Goal: Transaction & Acquisition: Purchase product/service

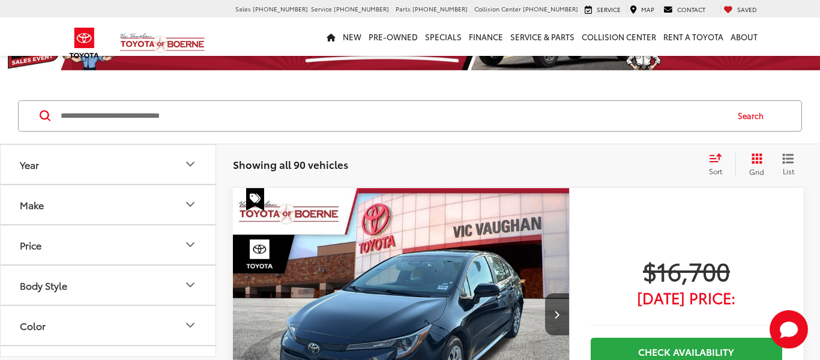
click at [193, 205] on icon "Make" at bounding box center [190, 204] width 14 height 14
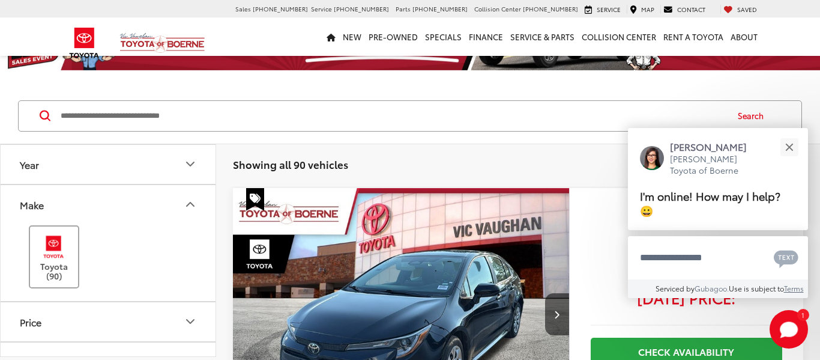
click at [52, 243] on img at bounding box center [53, 246] width 33 height 28
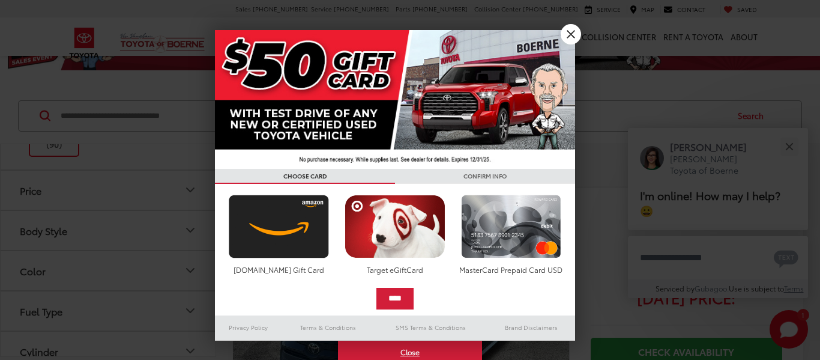
scroll to position [162, 0]
click at [566, 32] on link "X" at bounding box center [571, 34] width 20 height 20
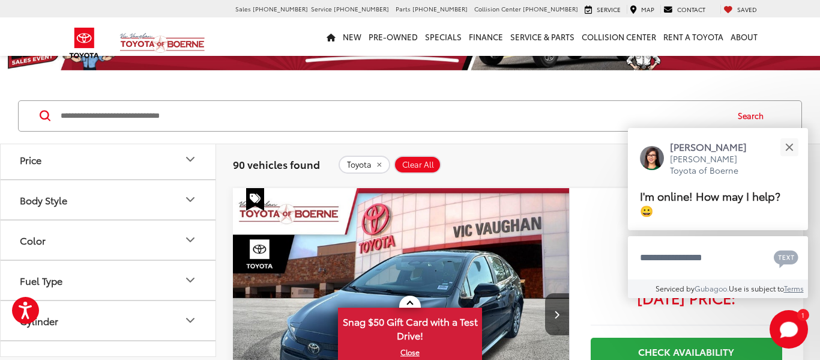
click at [190, 199] on icon "Body Style" at bounding box center [190, 199] width 14 height 14
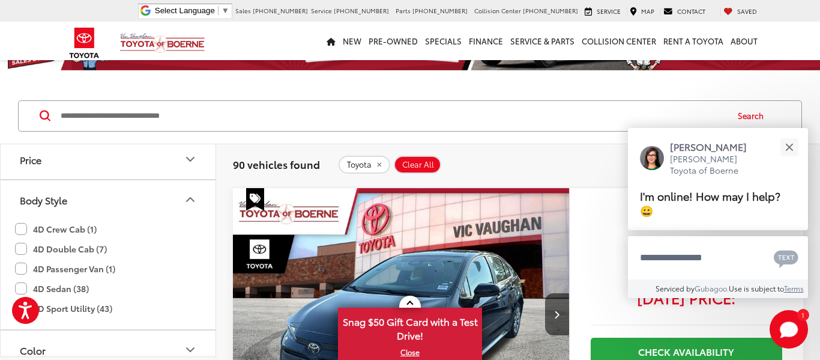
click at [22, 248] on label "4D Double Cab (7)" at bounding box center [61, 249] width 92 height 20
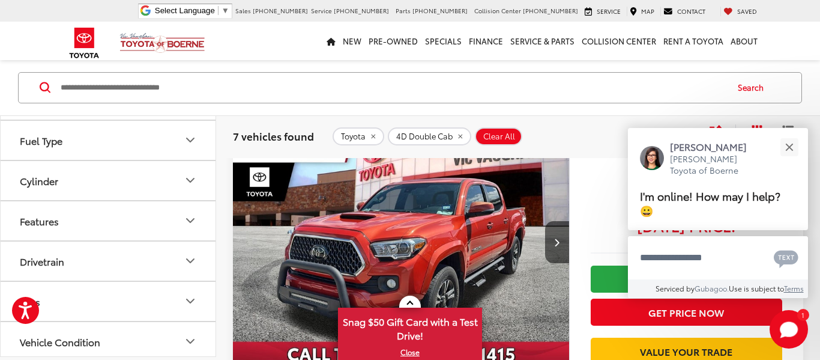
scroll to position [168, 0]
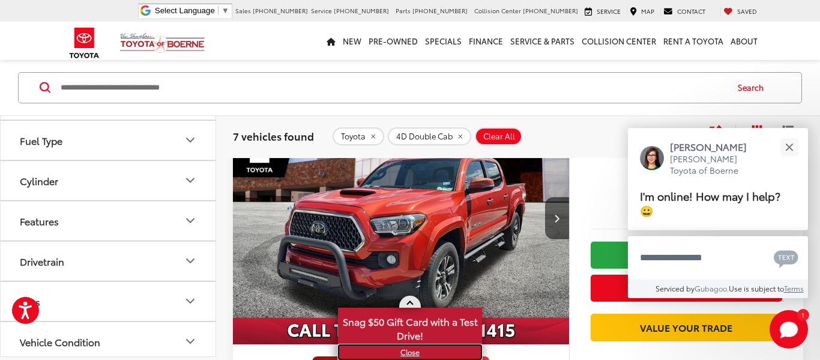
click at [406, 352] on link "X" at bounding box center [410, 351] width 142 height 13
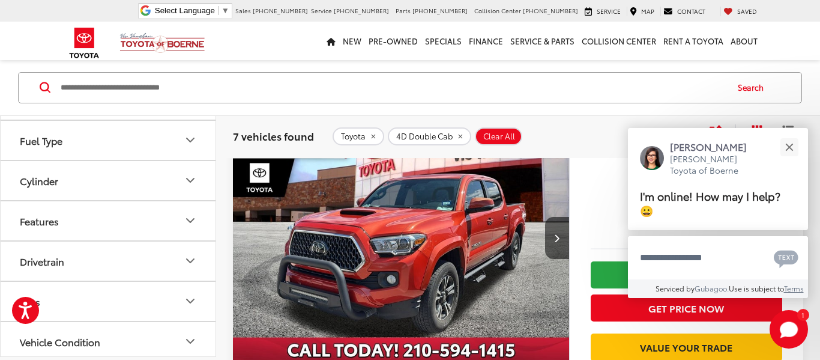
scroll to position [150, 0]
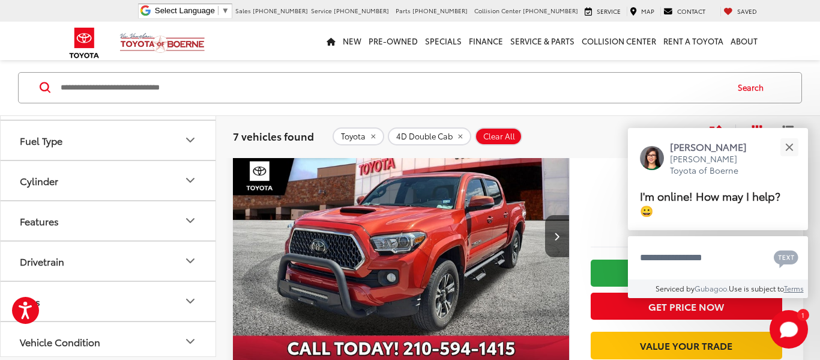
click at [411, 273] on img "2018 Toyota Tacoma TRD Sport V6 0" at bounding box center [401, 236] width 338 height 253
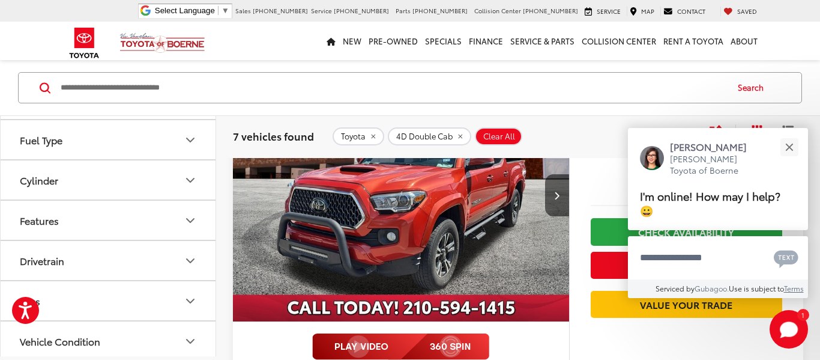
scroll to position [109, 0]
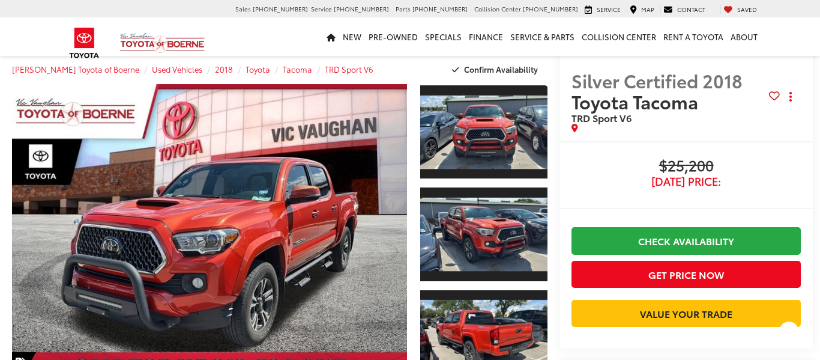
scroll to position [48, 0]
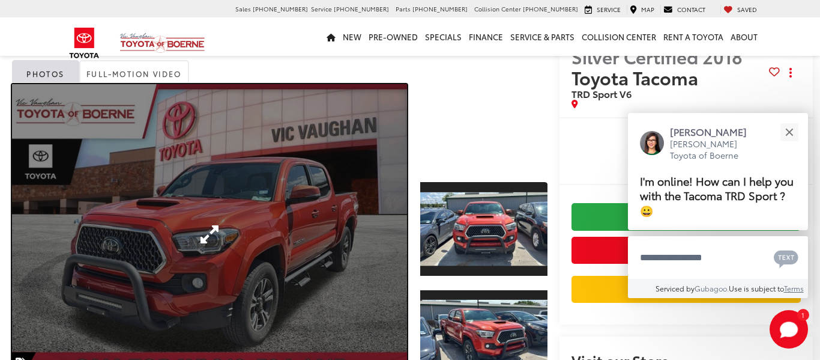
click at [357, 222] on link "Expand Photo 0" at bounding box center [209, 234] width 395 height 300
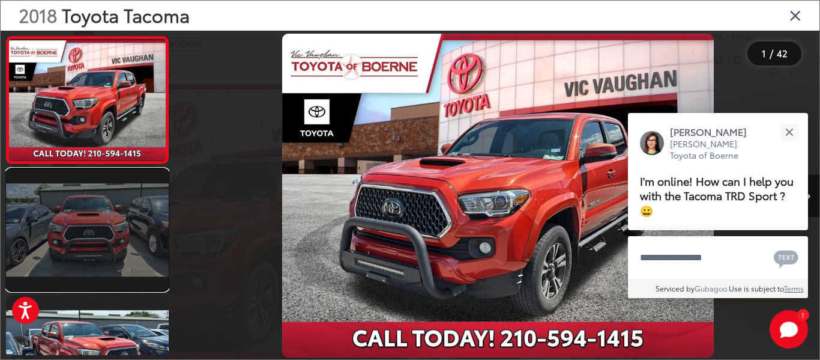
click at [142, 245] on link at bounding box center [87, 230] width 163 height 122
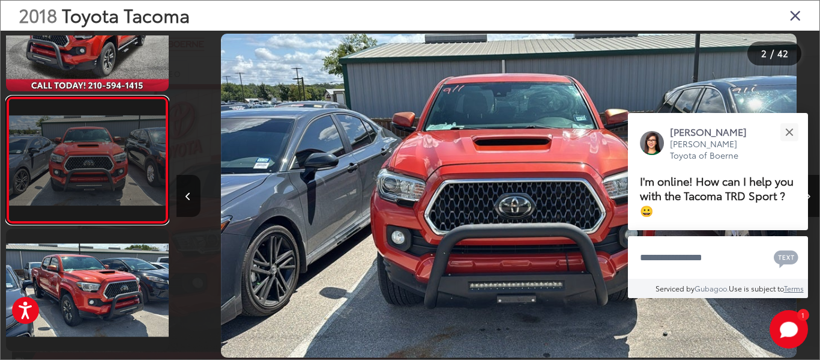
scroll to position [0, 643]
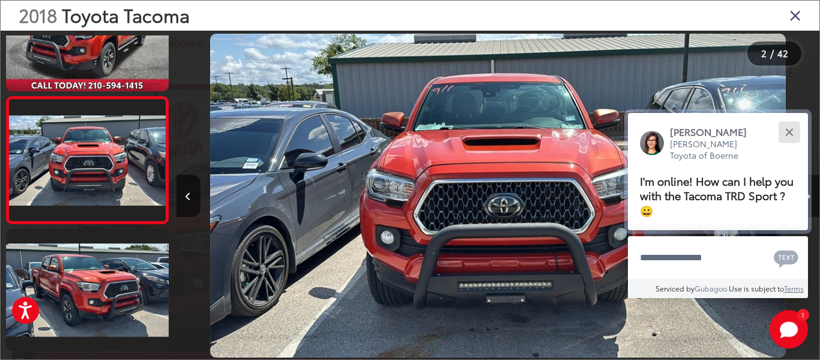
click at [789, 133] on div "Close" at bounding box center [789, 132] width 8 height 8
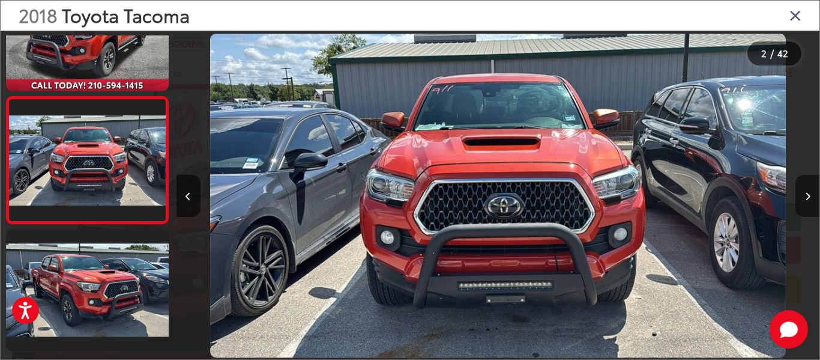
click at [807, 192] on icon "Next image" at bounding box center [807, 196] width 5 height 8
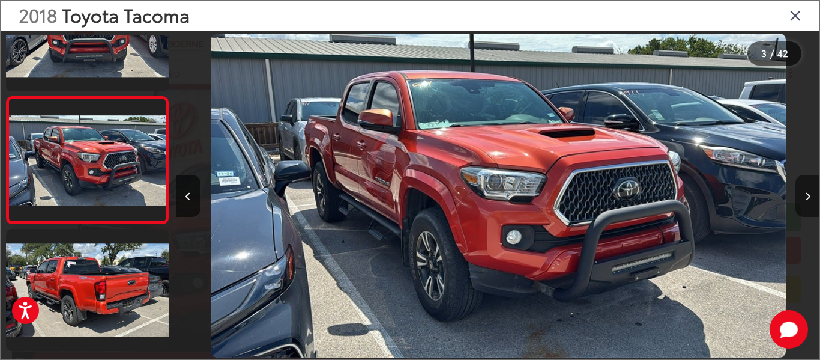
scroll to position [0, 0]
click at [807, 192] on icon "Next image" at bounding box center [807, 196] width 5 height 8
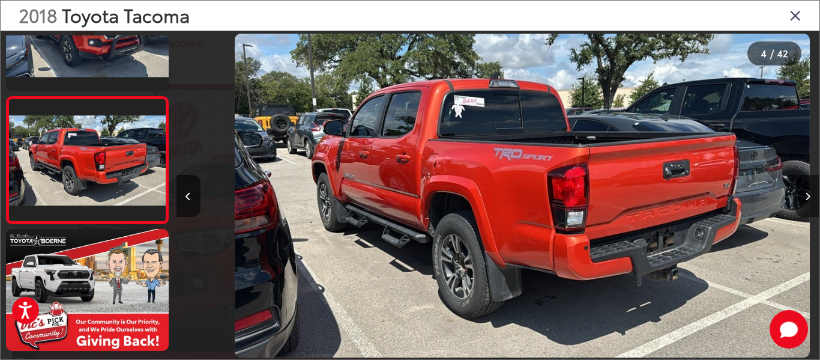
scroll to position [0, 1929]
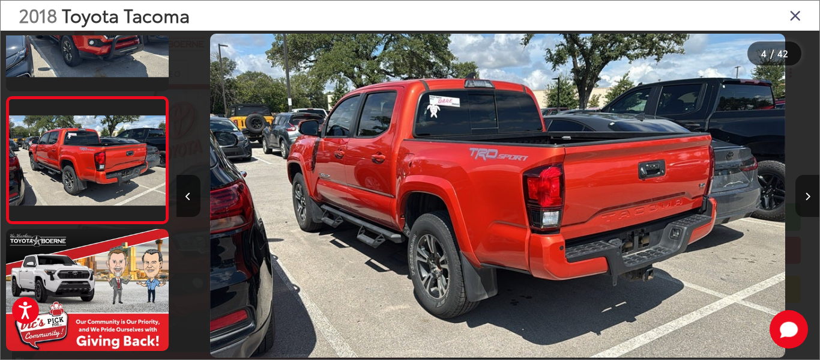
click at [807, 192] on icon "Next image" at bounding box center [807, 196] width 5 height 8
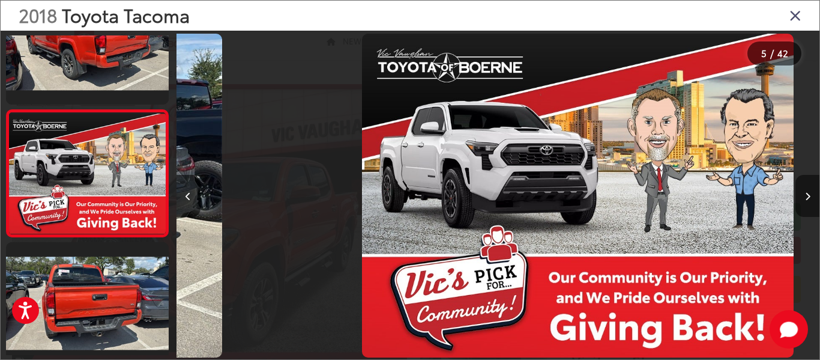
scroll to position [0, 2572]
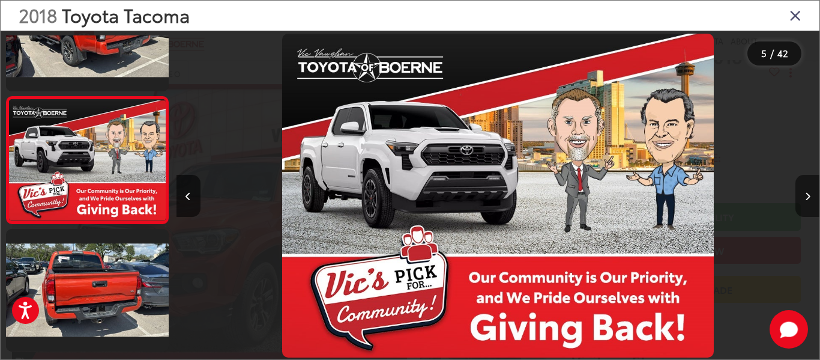
click at [807, 192] on icon "Next image" at bounding box center [807, 196] width 5 height 8
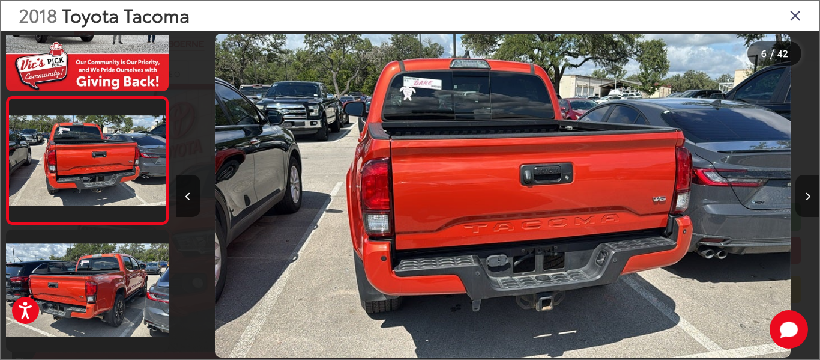
scroll to position [0, 3215]
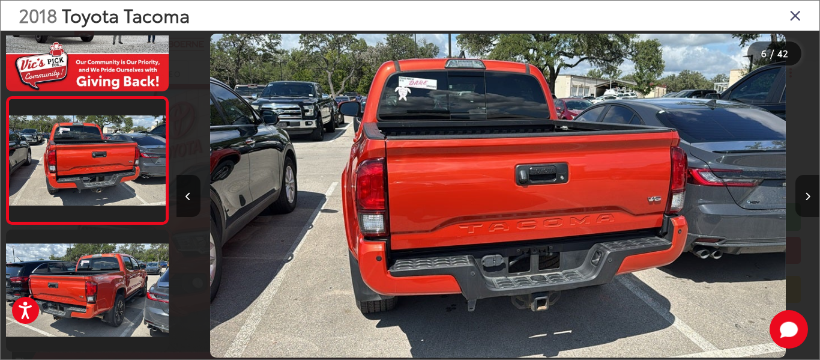
click at [807, 192] on icon "Next image" at bounding box center [807, 196] width 5 height 8
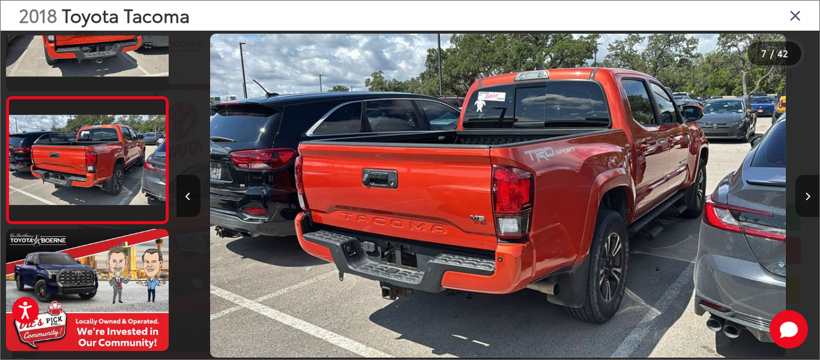
scroll to position [0, 0]
click at [807, 192] on icon "Next image" at bounding box center [807, 196] width 5 height 8
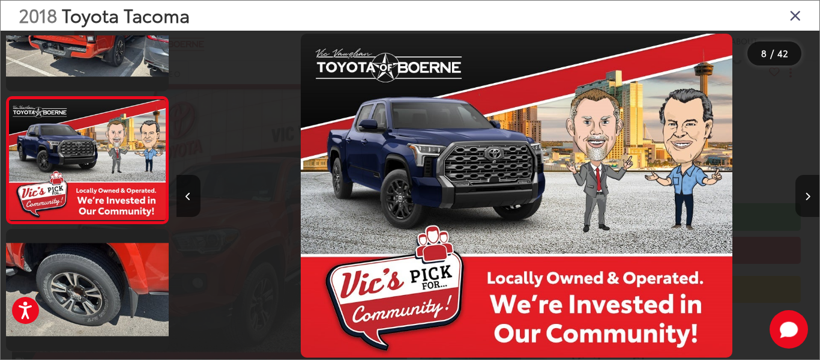
scroll to position [0, 4501]
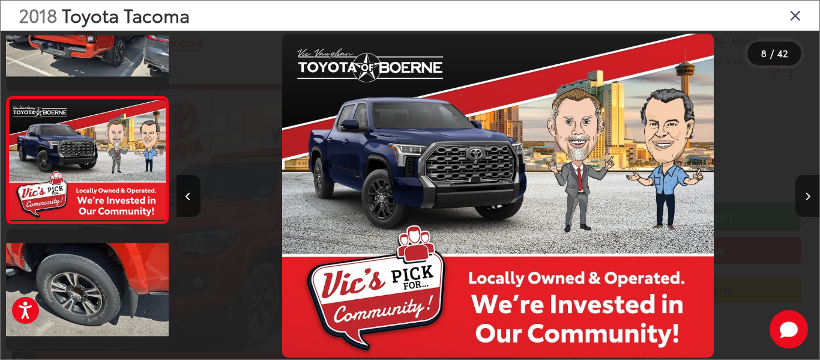
click at [807, 192] on icon "Next image" at bounding box center [807, 196] width 5 height 8
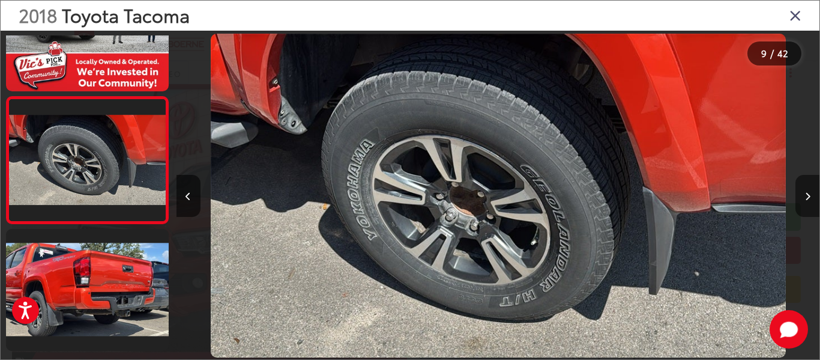
scroll to position [0, 5144]
click at [807, 192] on icon "Next image" at bounding box center [807, 196] width 5 height 8
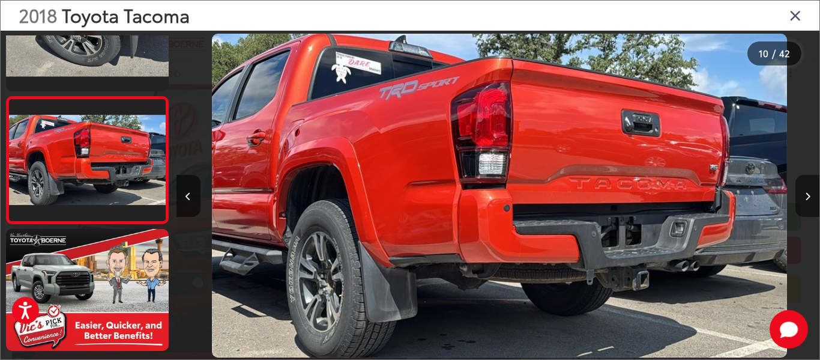
scroll to position [0, 0]
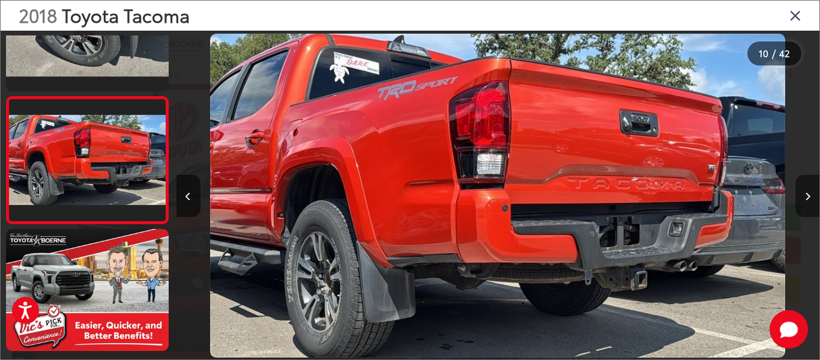
click at [807, 192] on icon "Next image" at bounding box center [807, 196] width 5 height 8
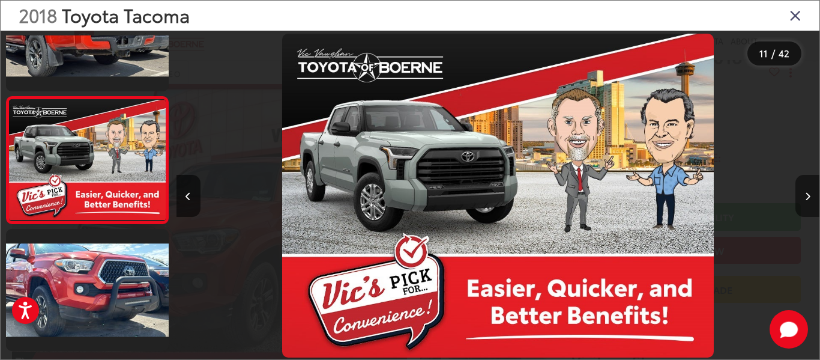
click at [807, 192] on icon "Next image" at bounding box center [807, 196] width 5 height 8
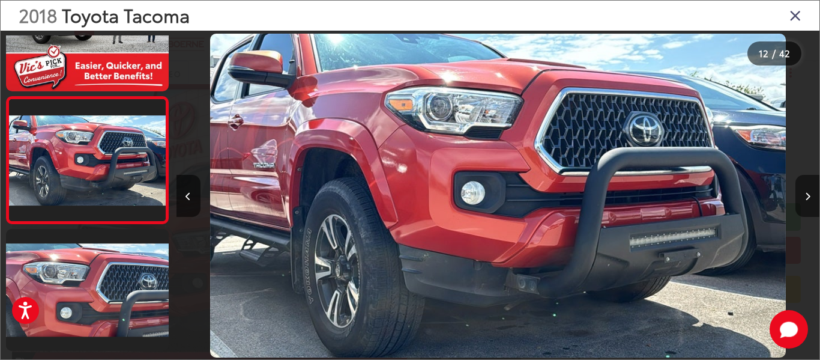
click at [807, 192] on icon "Next image" at bounding box center [807, 196] width 5 height 8
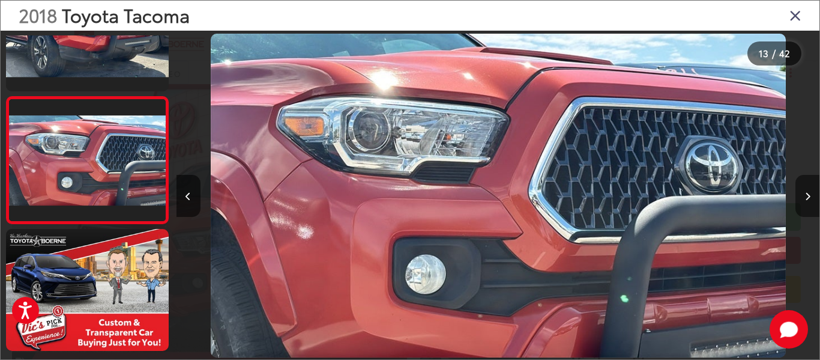
click at [807, 192] on icon "Next image" at bounding box center [807, 196] width 5 height 8
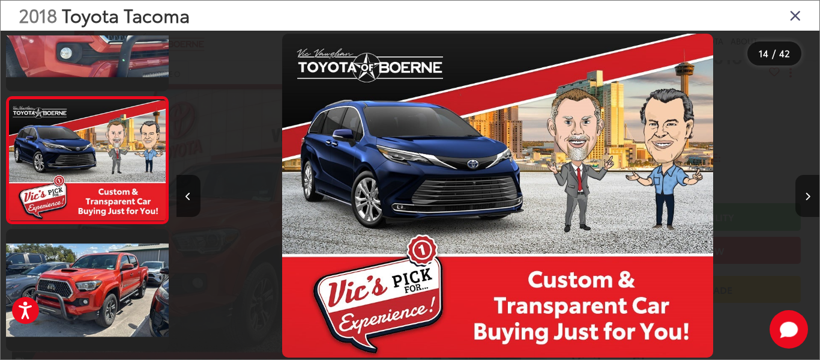
click at [807, 192] on icon "Next image" at bounding box center [807, 196] width 5 height 8
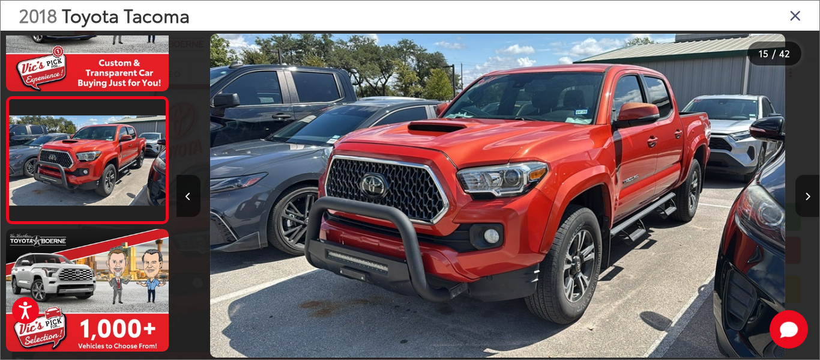
click at [807, 192] on icon "Next image" at bounding box center [807, 196] width 5 height 8
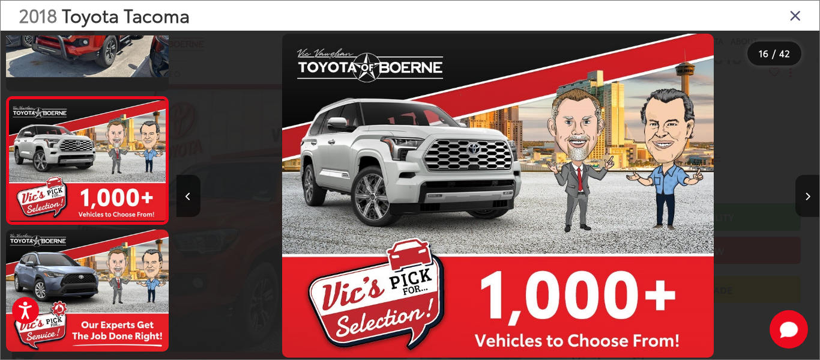
click at [807, 192] on icon "Next image" at bounding box center [807, 196] width 5 height 8
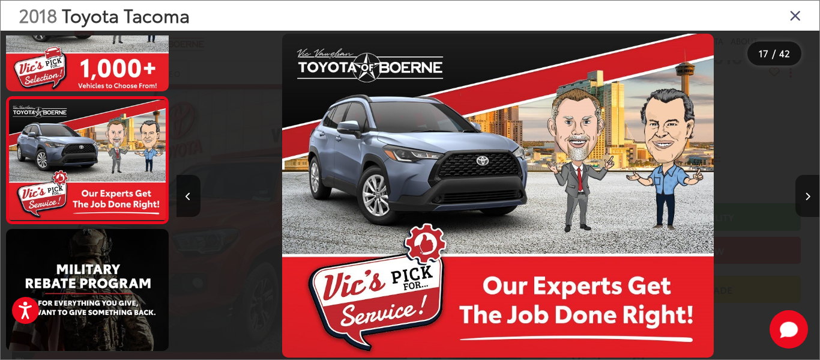
click at [807, 192] on icon "Next image" at bounding box center [807, 196] width 5 height 8
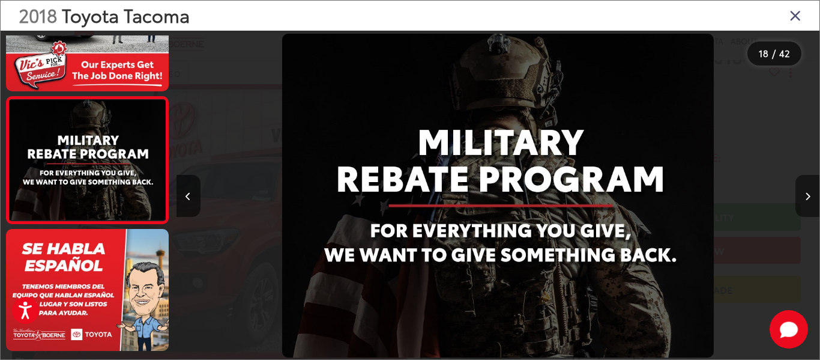
click at [807, 192] on icon "Next image" at bounding box center [807, 196] width 5 height 8
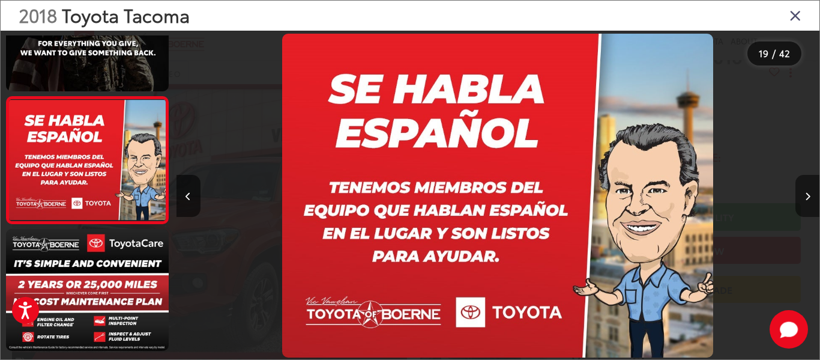
click at [807, 192] on icon "Next image" at bounding box center [807, 196] width 5 height 8
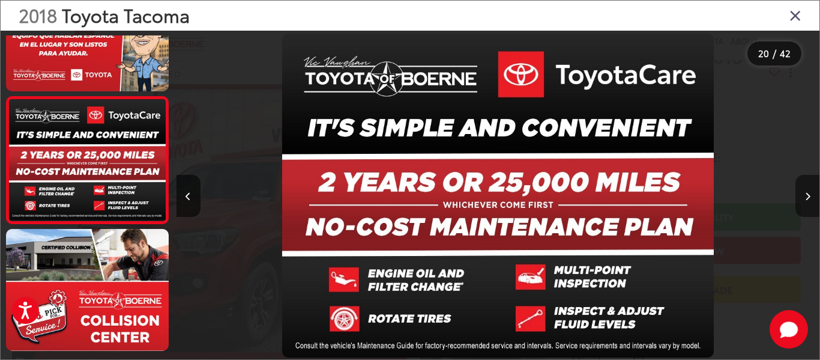
click at [807, 192] on icon "Next image" at bounding box center [807, 196] width 5 height 8
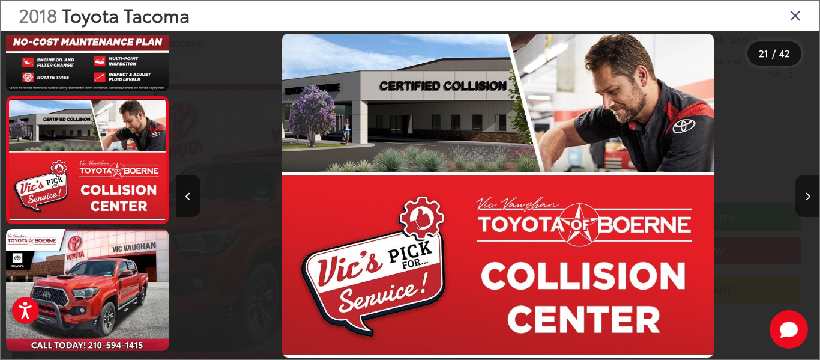
click at [807, 192] on icon "Next image" at bounding box center [807, 196] width 5 height 8
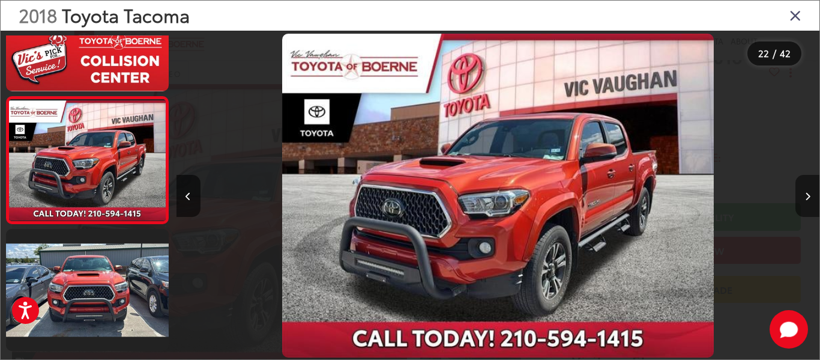
click at [807, 192] on icon "Next image" at bounding box center [807, 196] width 5 height 8
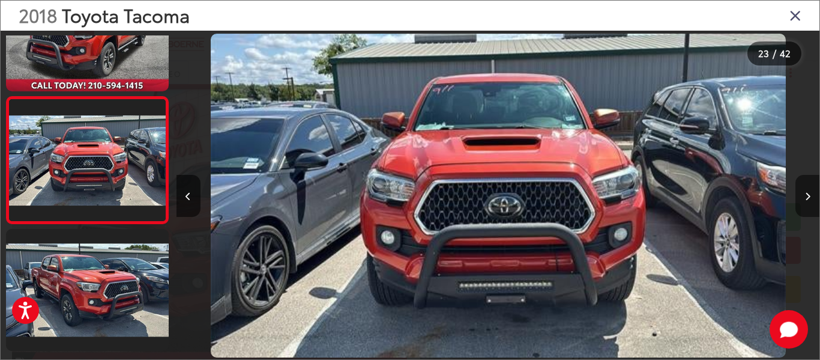
click at [807, 192] on icon "Next image" at bounding box center [807, 196] width 5 height 8
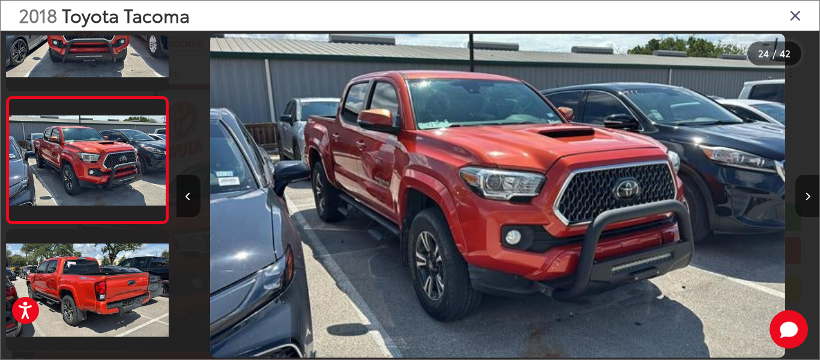
click at [807, 192] on icon "Next image" at bounding box center [807, 196] width 5 height 8
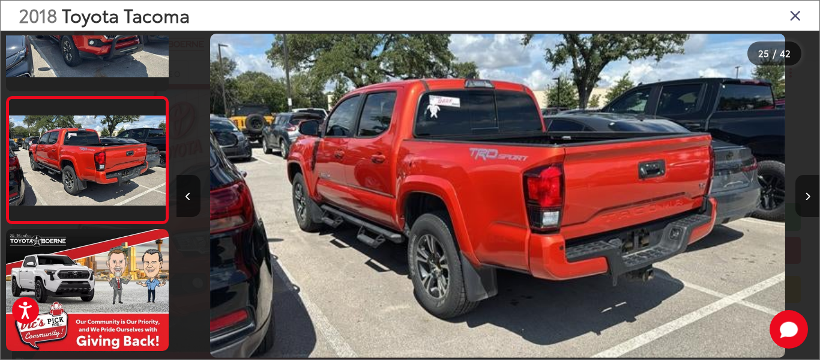
click at [807, 192] on icon "Next image" at bounding box center [807, 196] width 5 height 8
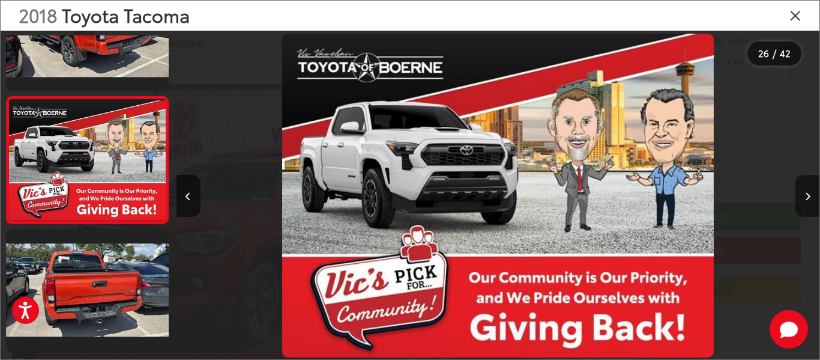
click at [807, 192] on icon "Next image" at bounding box center [807, 196] width 5 height 8
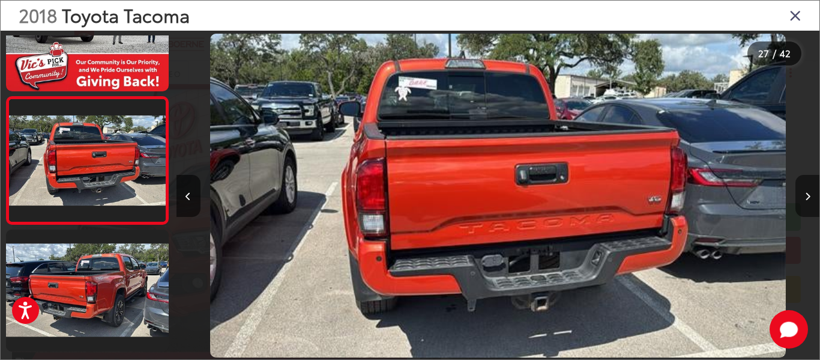
click at [807, 192] on icon "Next image" at bounding box center [807, 196] width 5 height 8
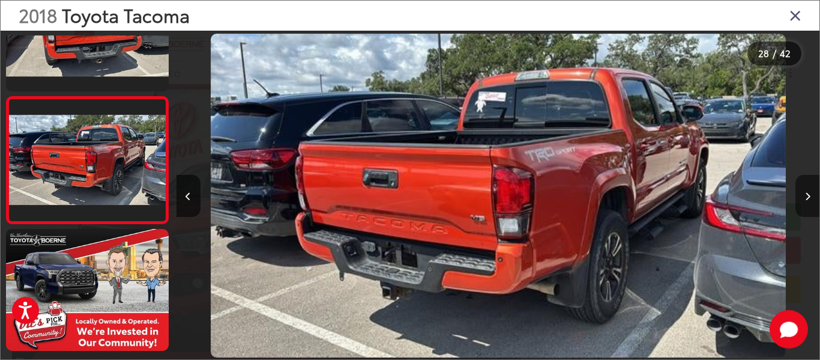
click at [807, 192] on icon "Next image" at bounding box center [807, 196] width 5 height 8
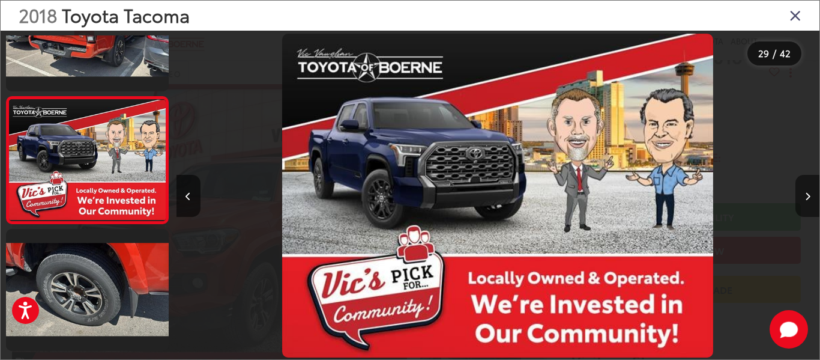
click at [807, 192] on icon "Next image" at bounding box center [807, 196] width 5 height 8
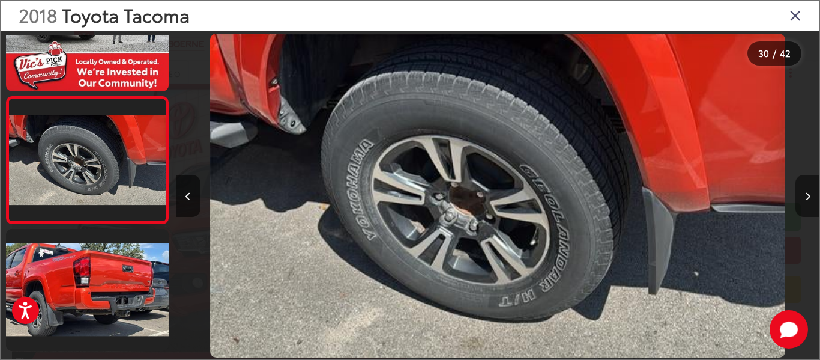
click at [807, 192] on icon "Next image" at bounding box center [807, 196] width 5 height 8
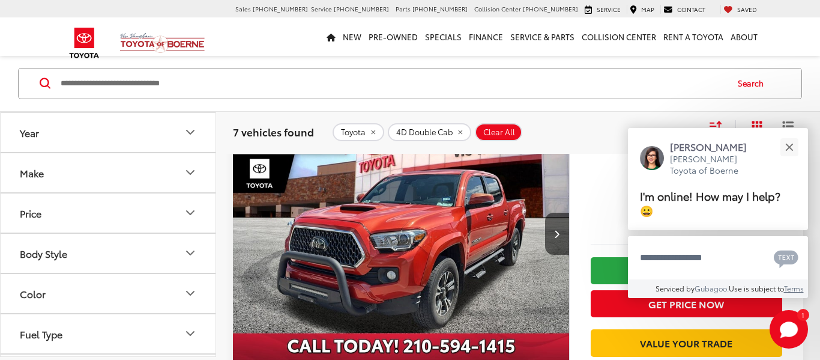
scroll to position [176, 0]
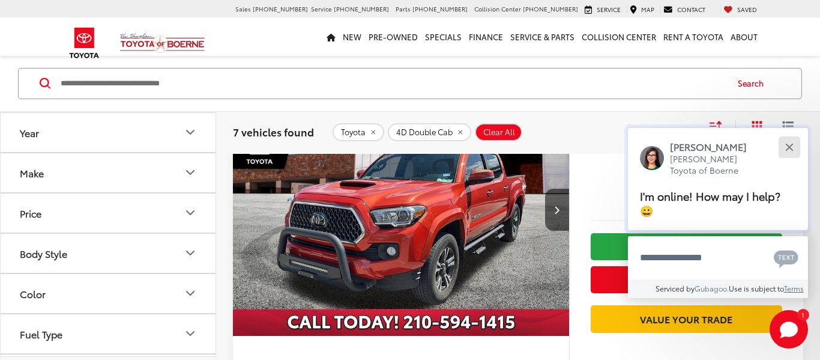
click at [789, 142] on button "Close" at bounding box center [789, 147] width 26 height 26
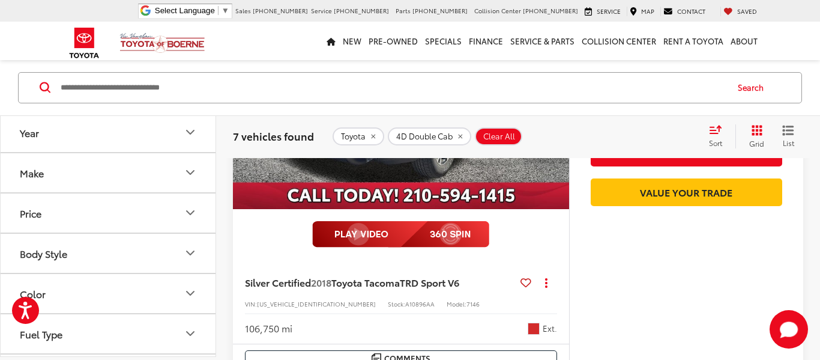
scroll to position [345, 0]
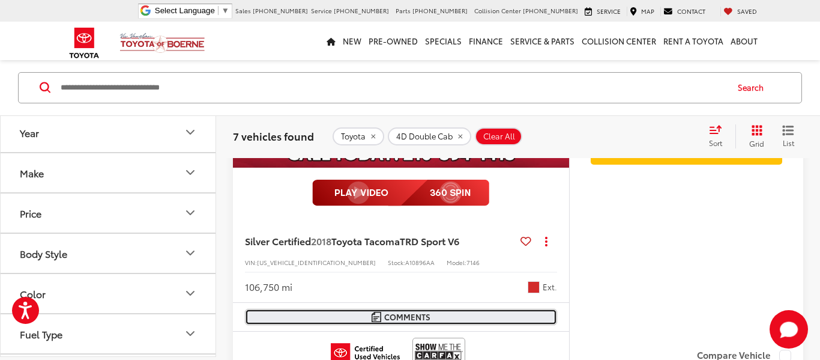
click at [409, 315] on span "Comments" at bounding box center [407, 316] width 46 height 11
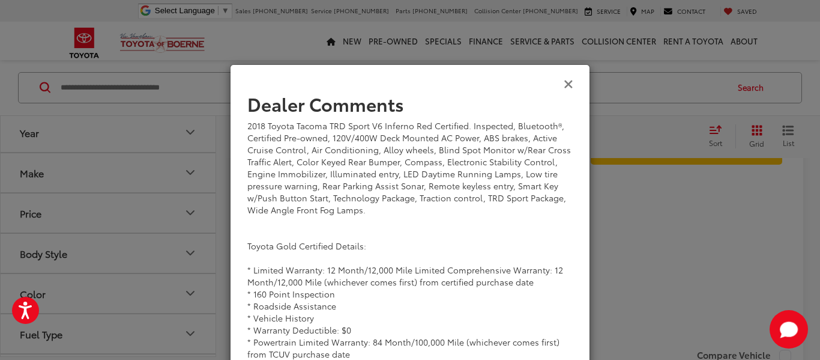
click at [565, 82] on icon "Close" at bounding box center [569, 83] width 10 height 13
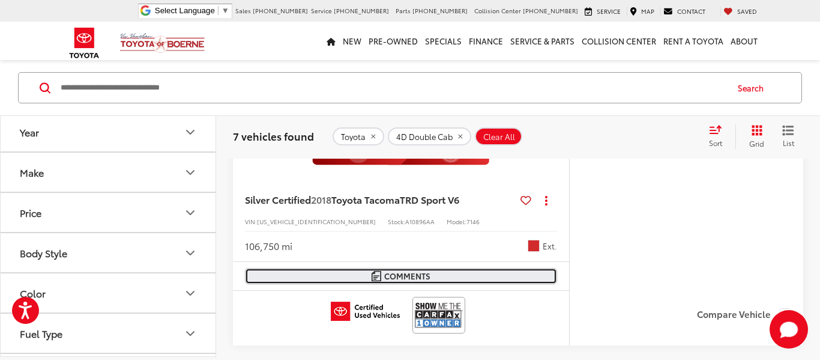
scroll to position [303, 0]
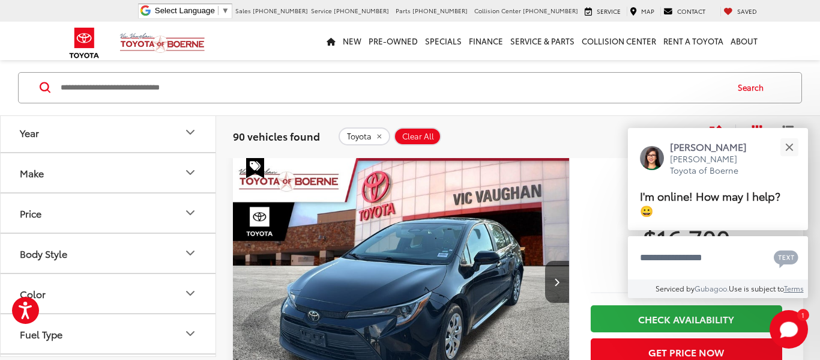
scroll to position [72, 0]
